Goal: Information Seeking & Learning: Find specific fact

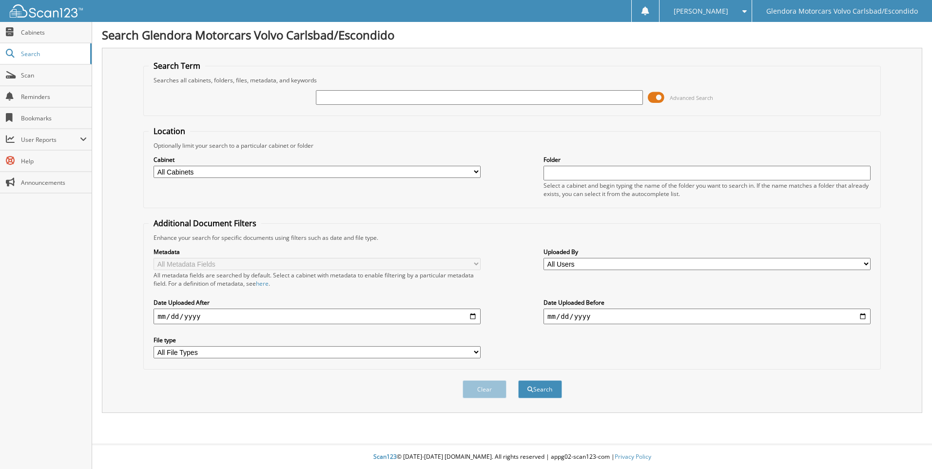
click at [323, 96] on input "text" at bounding box center [479, 97] width 327 height 15
type input "253468"
click at [518, 380] on button "Search" at bounding box center [540, 389] width 44 height 18
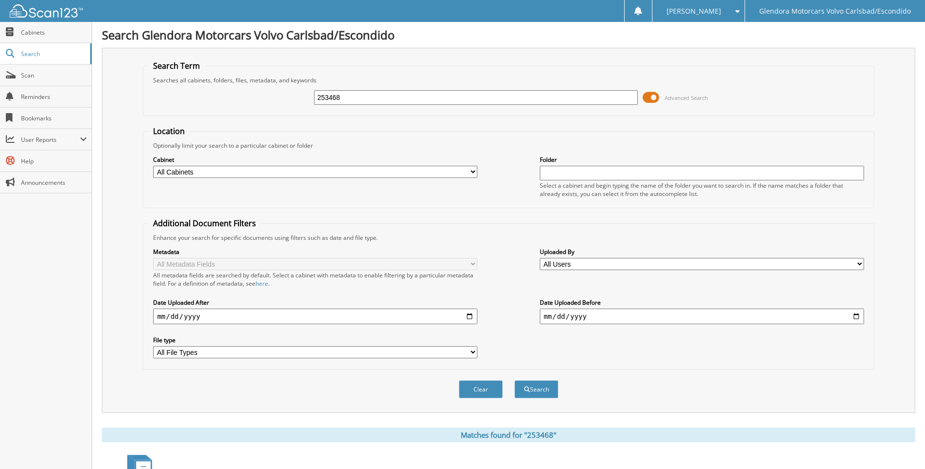
drag, startPoint x: 347, startPoint y: 99, endPoint x: 199, endPoint y: 116, distance: 148.6
click at [205, 114] on fieldset "Search Term Searches all cabinets, folders, files, metadata, and keywords 25346…" at bounding box center [508, 88] width 731 height 56
type input "253469"
click at [514, 380] on button "Search" at bounding box center [536, 389] width 44 height 18
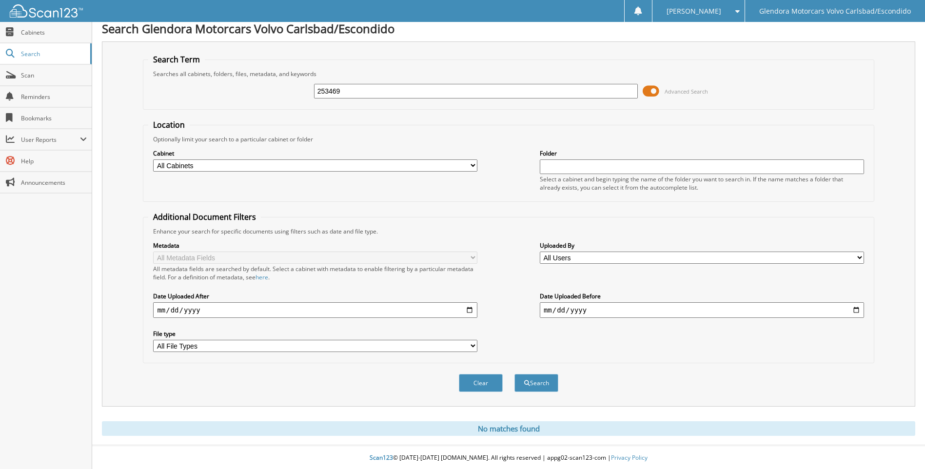
scroll to position [8, 0]
